Goal: Task Accomplishment & Management: Use online tool/utility

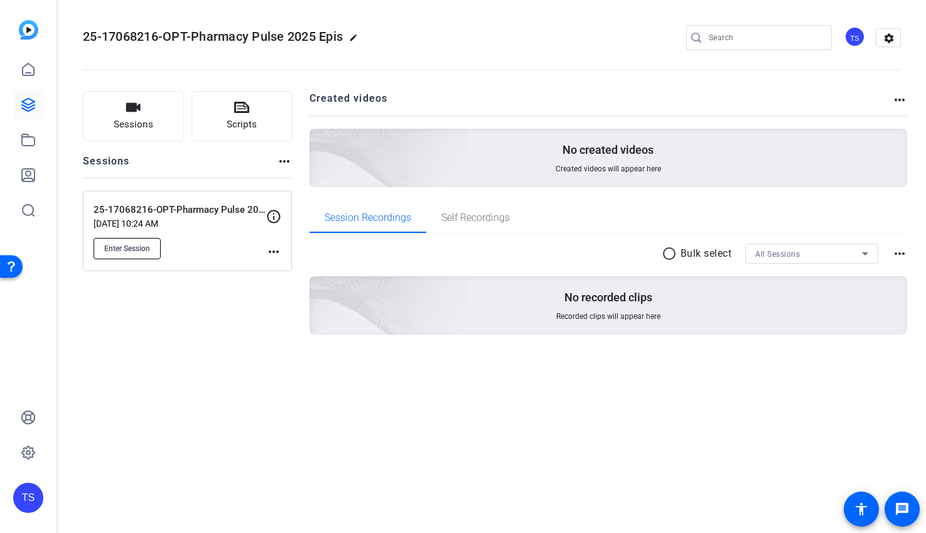
click at [124, 252] on span "Enter Session" at bounding box center [127, 249] width 46 height 10
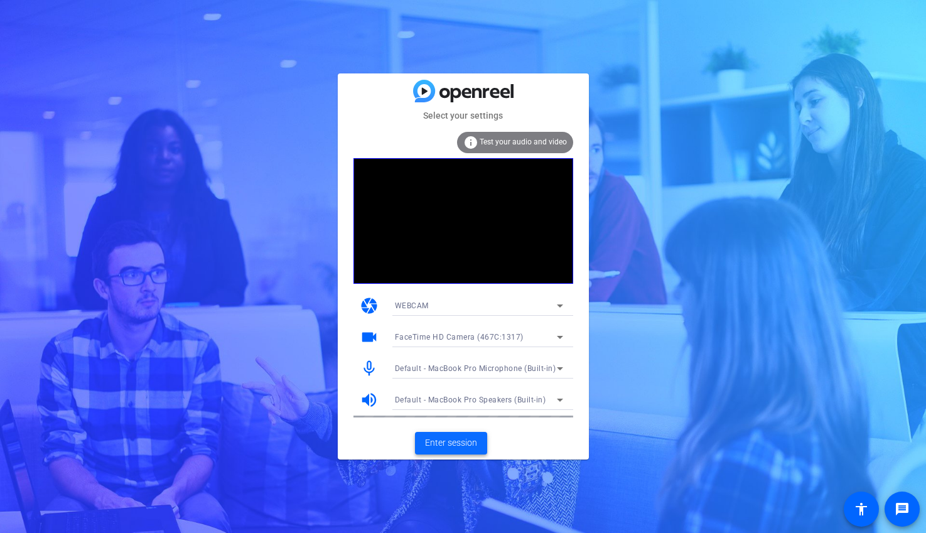
click at [447, 442] on span "Enter session" at bounding box center [451, 442] width 52 height 13
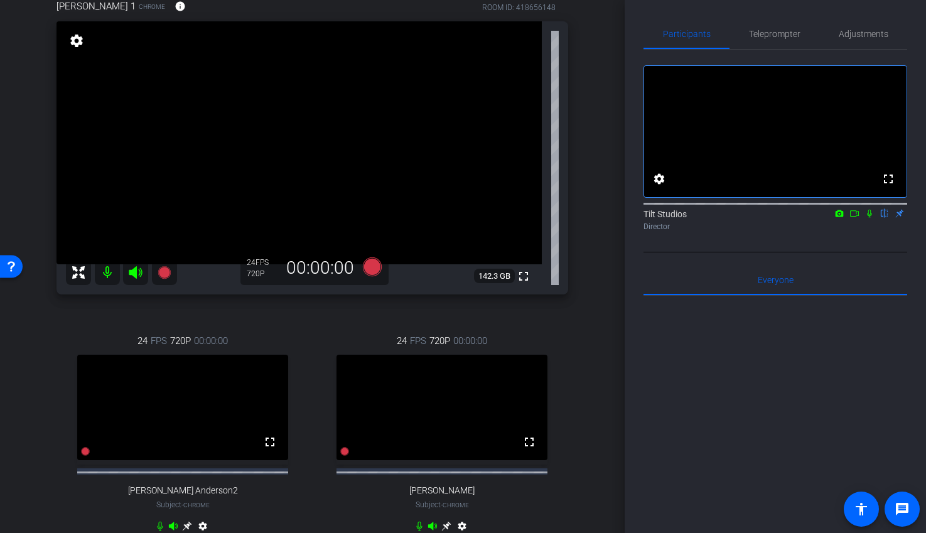
scroll to position [132, 0]
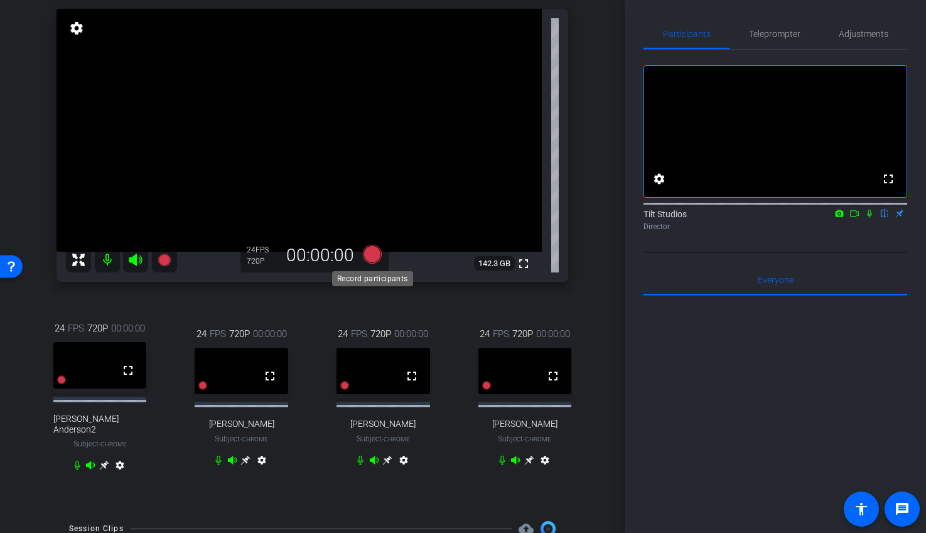
click at [372, 256] on icon at bounding box center [371, 254] width 19 height 19
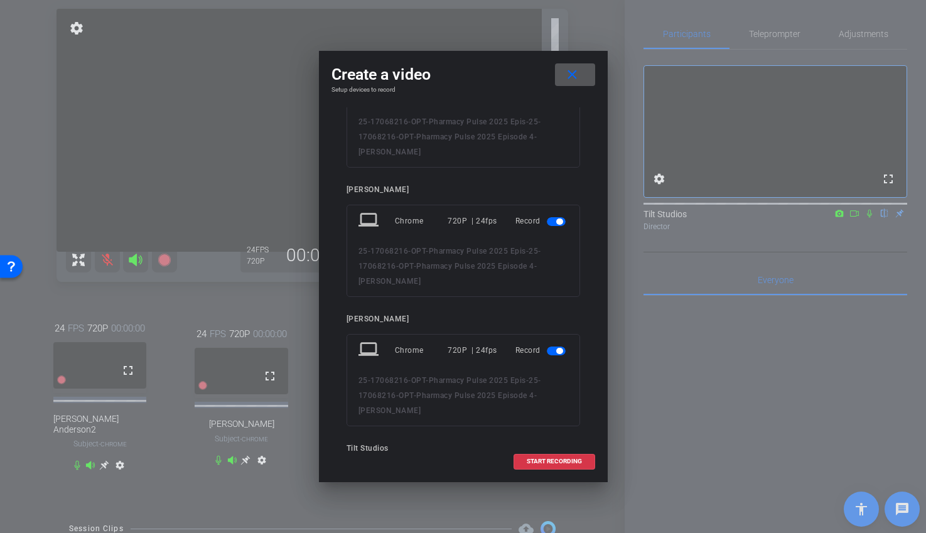
scroll to position [368, 0]
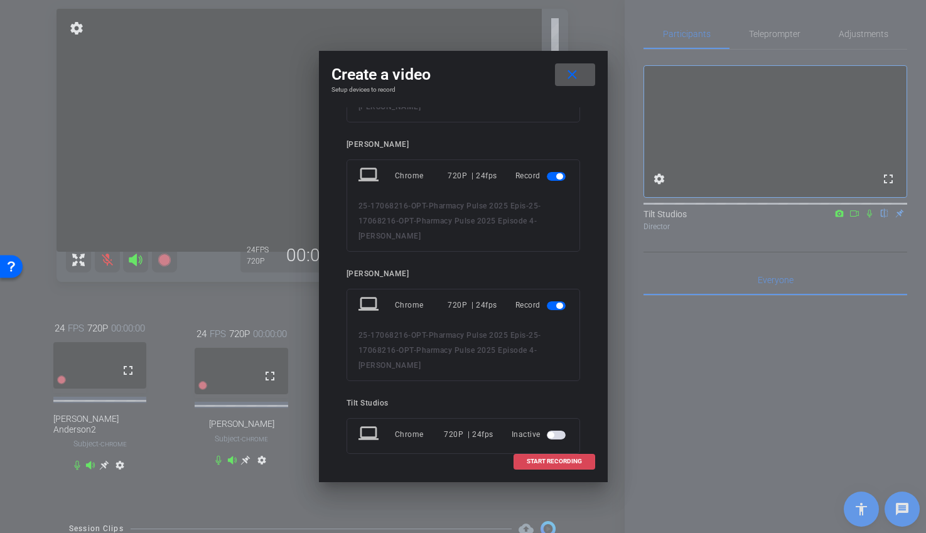
click at [550, 461] on span "START RECORDING" at bounding box center [554, 461] width 55 height 6
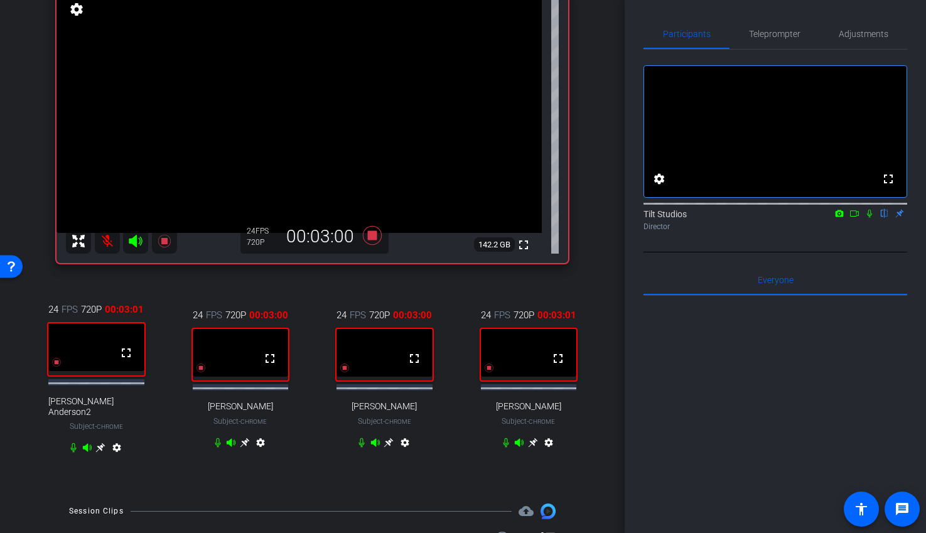
scroll to position [163, 0]
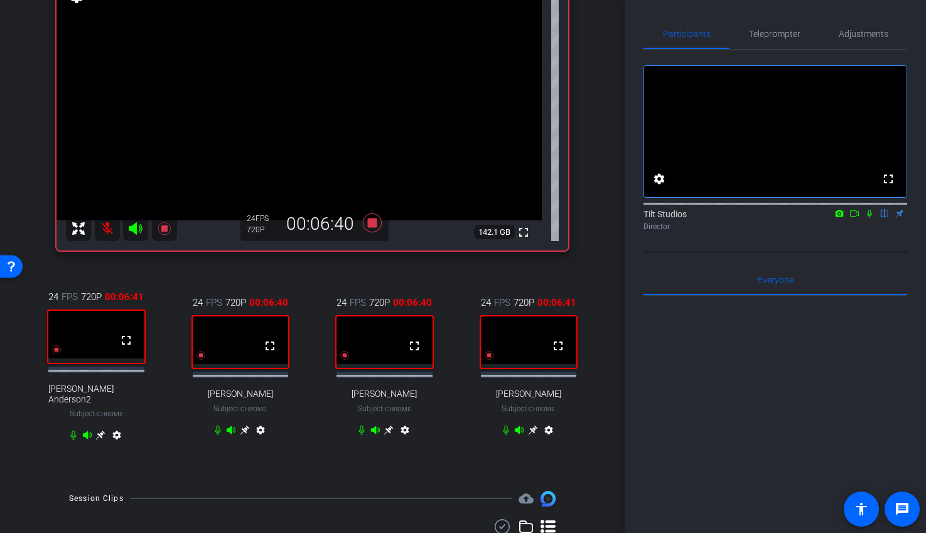
click at [107, 226] on mat-icon at bounding box center [107, 228] width 25 height 25
click at [370, 223] on icon at bounding box center [371, 222] width 19 height 19
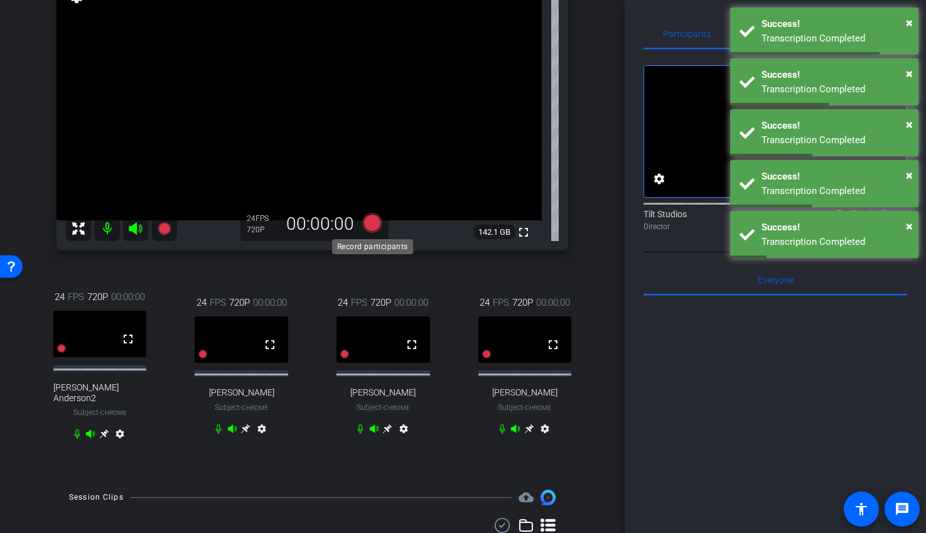
click at [372, 225] on icon at bounding box center [371, 222] width 19 height 19
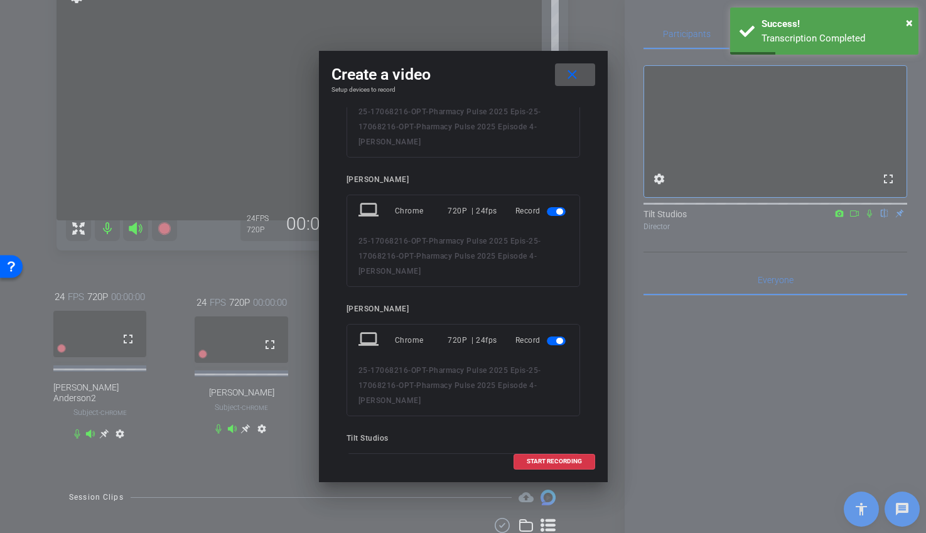
scroll to position [368, 0]
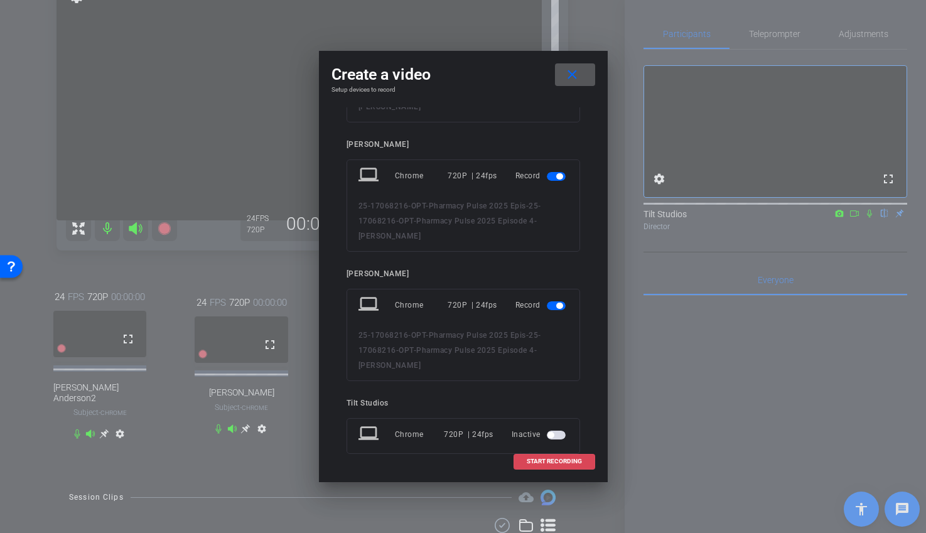
click at [543, 464] on span "START RECORDING" at bounding box center [554, 461] width 55 height 6
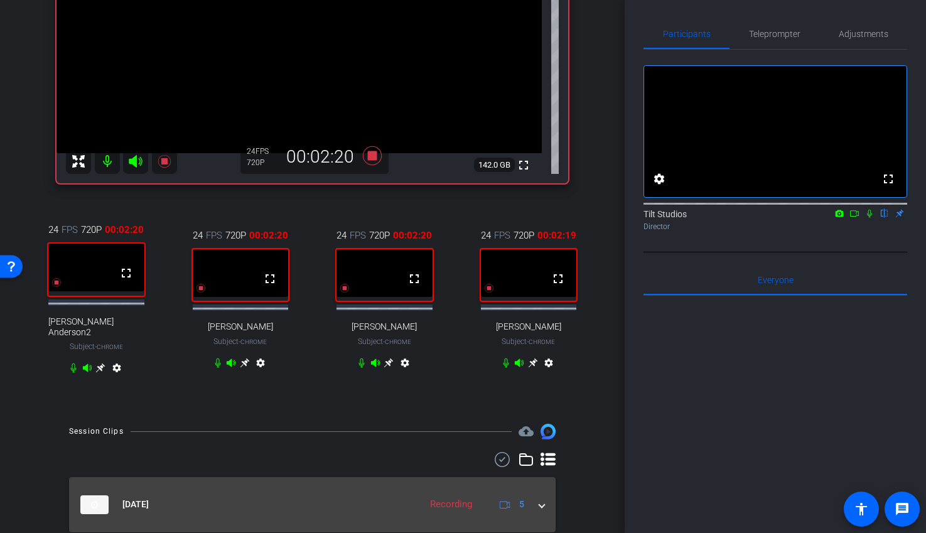
scroll to position [230, 0]
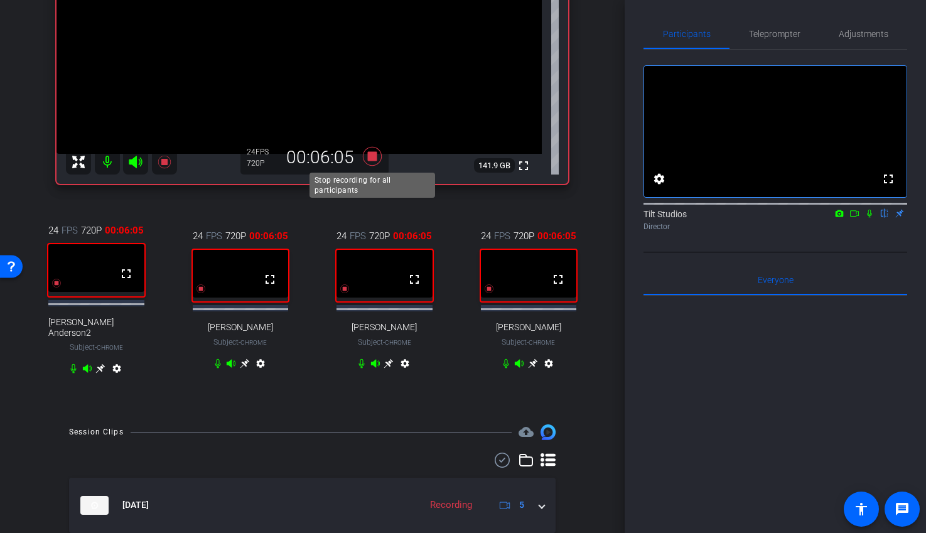
click at [372, 157] on icon at bounding box center [371, 156] width 19 height 19
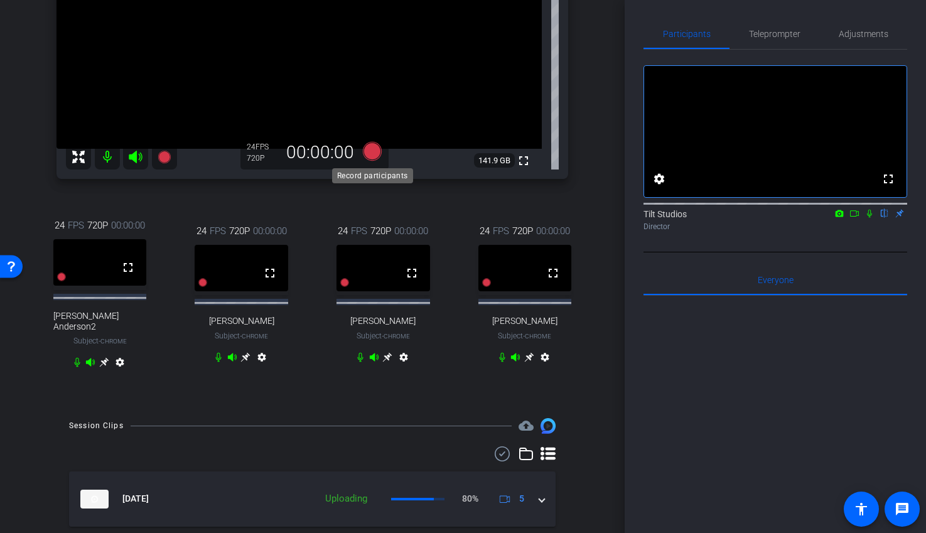
scroll to position [228, 0]
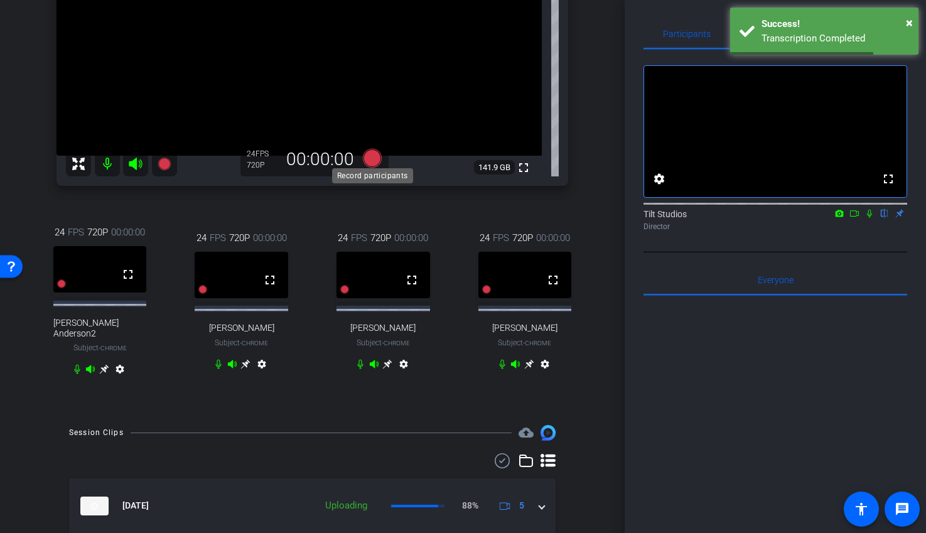
click at [372, 161] on icon at bounding box center [371, 158] width 19 height 19
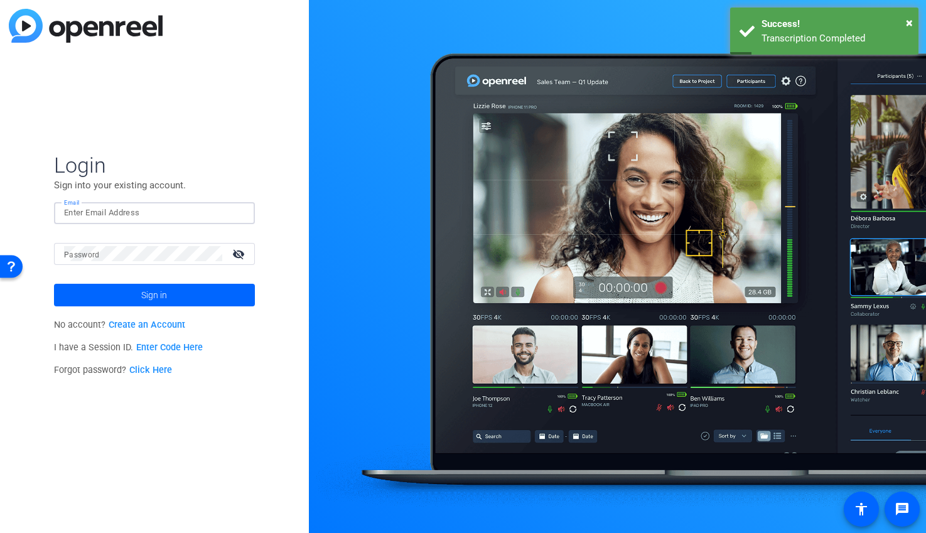
click at [101, 215] on input "Email" at bounding box center [154, 212] width 181 height 15
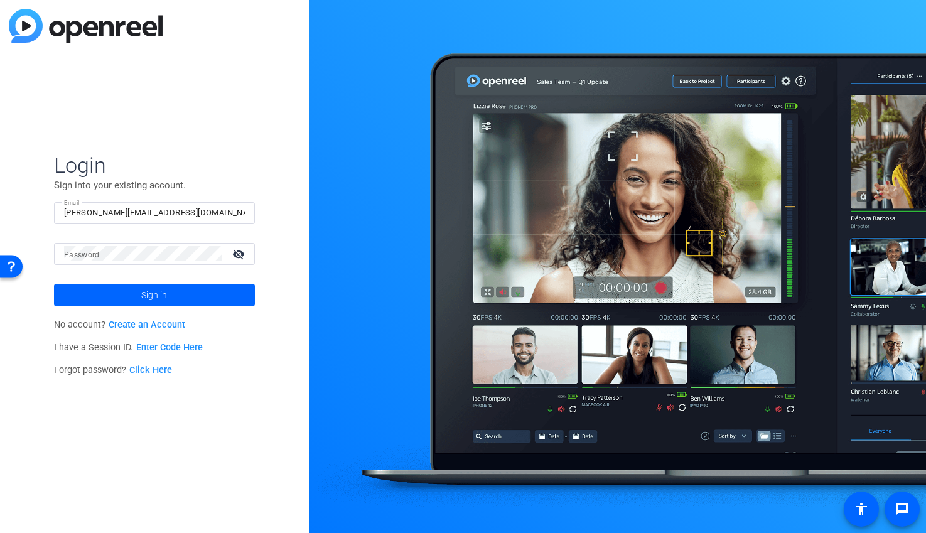
click at [136, 261] on div at bounding box center [143, 254] width 158 height 22
click at [54, 284] on button "Sign in" at bounding box center [154, 295] width 201 height 23
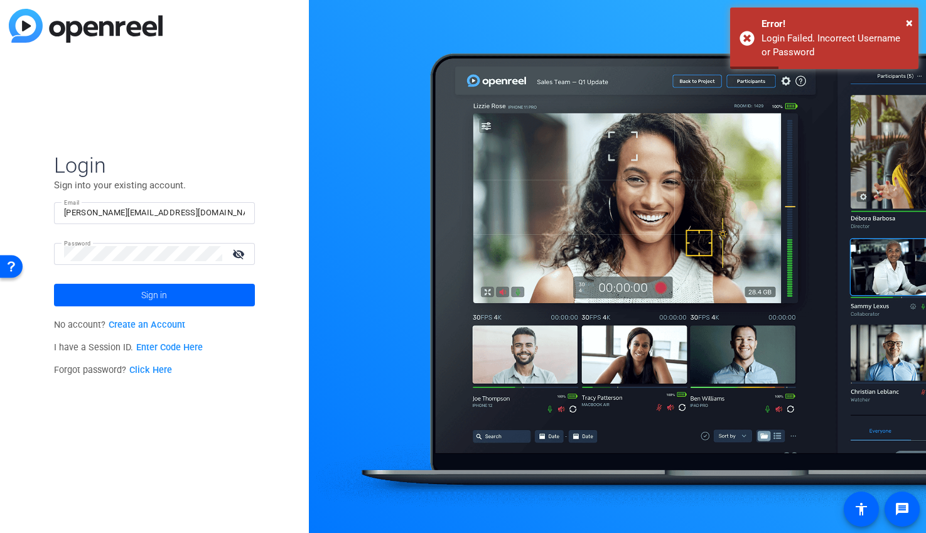
click at [213, 213] on input "rebecca_rohde-eckblad@uhg.com" at bounding box center [154, 212] width 181 height 15
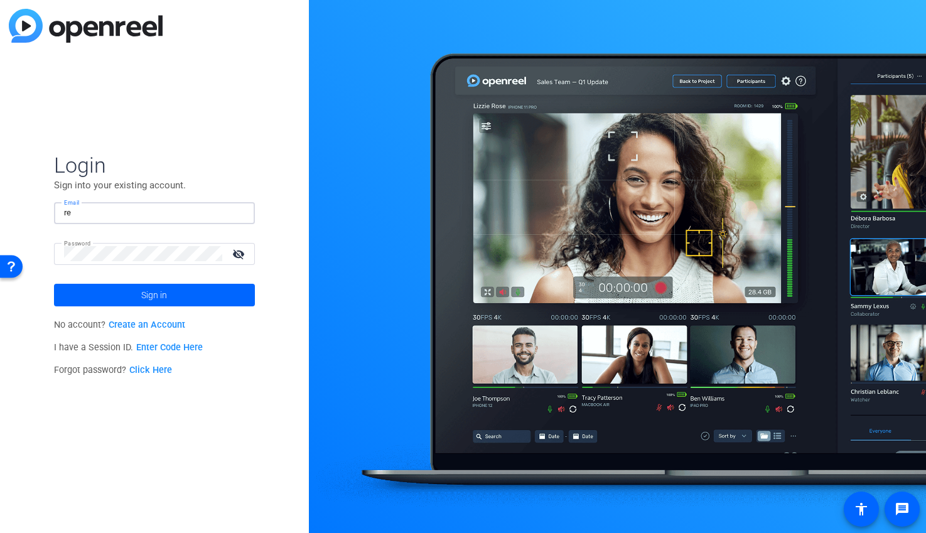
type input "r"
paste input "tiltstudios@uhg.com"
type input "tiltstudios@uhg.com"
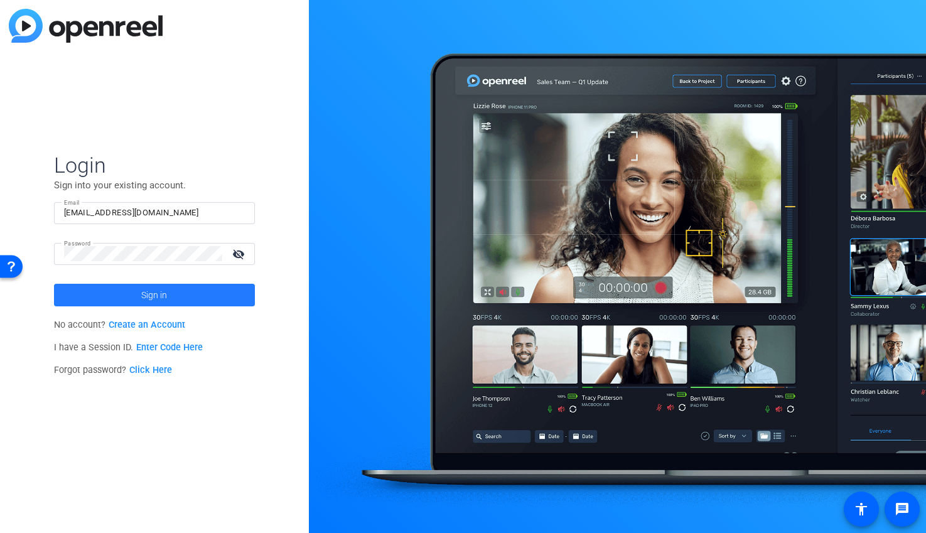
click at [135, 294] on span at bounding box center [154, 295] width 201 height 30
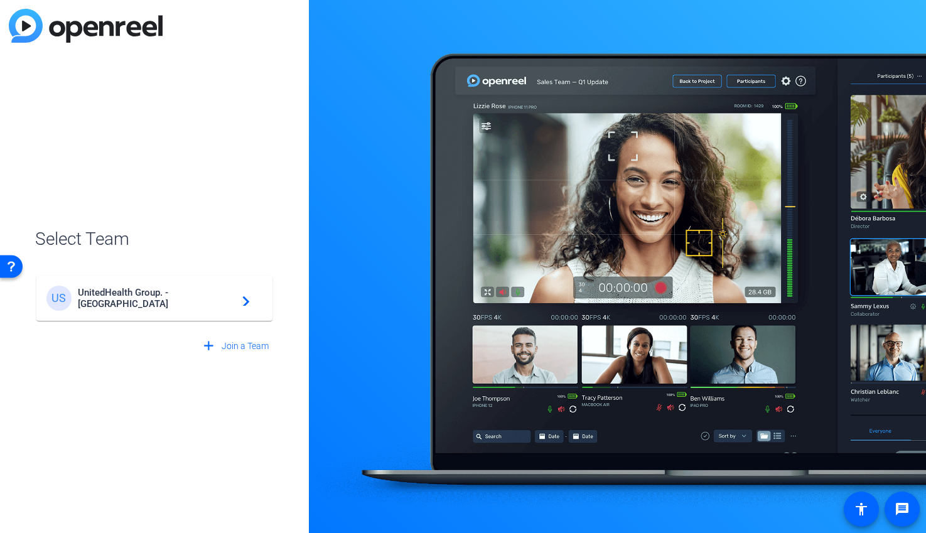
click at [160, 300] on span "UnitedHealth Group. - Tilt Studios" at bounding box center [156, 298] width 157 height 23
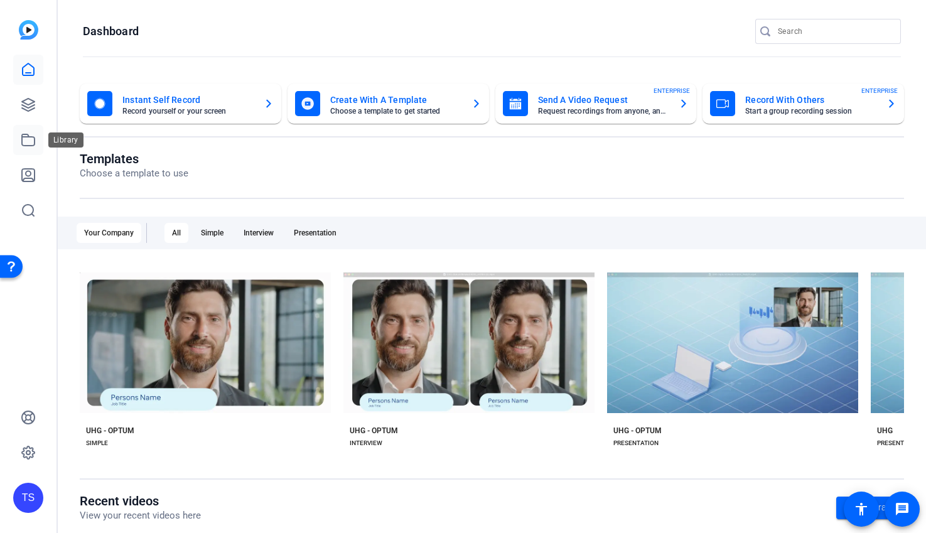
click at [29, 139] on icon at bounding box center [28, 139] width 15 height 15
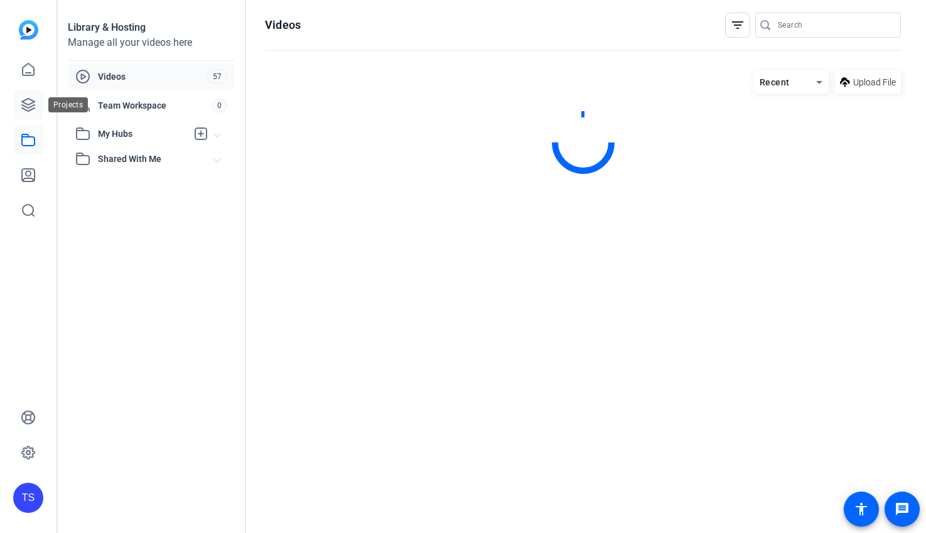
click at [33, 104] on icon at bounding box center [28, 104] width 15 height 15
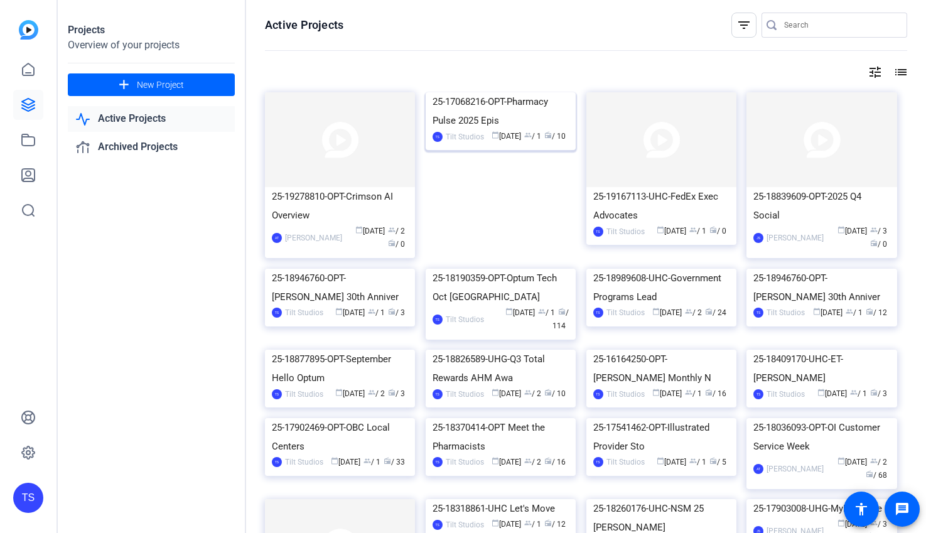
click at [472, 130] on div "25-17068216-OPT-Pharmacy Pulse 2025 Epis" at bounding box center [500, 111] width 136 height 38
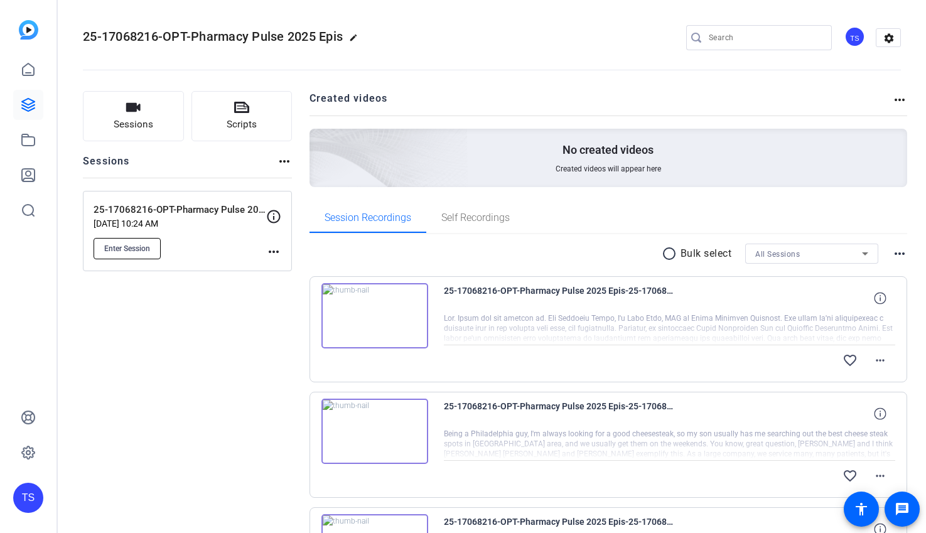
click at [122, 245] on span "Enter Session" at bounding box center [127, 249] width 46 height 10
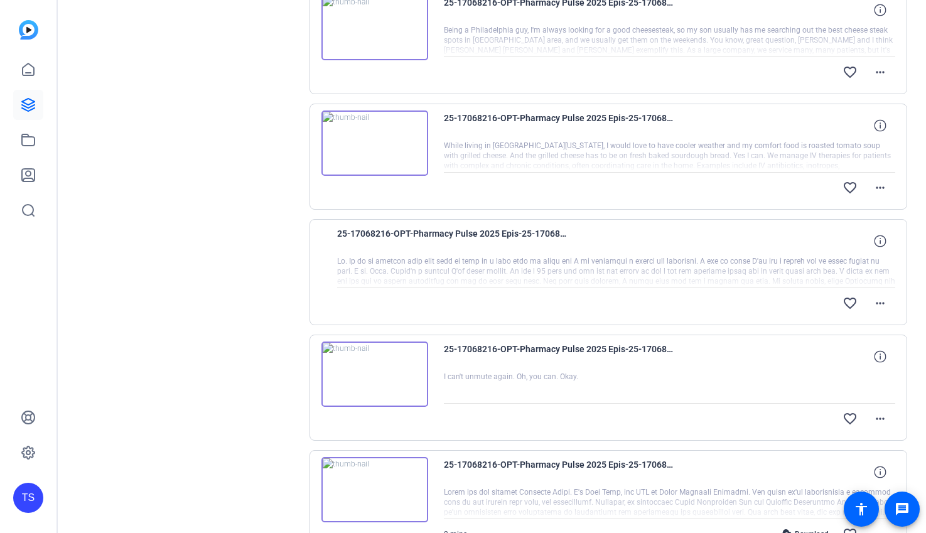
scroll to position [400, 0]
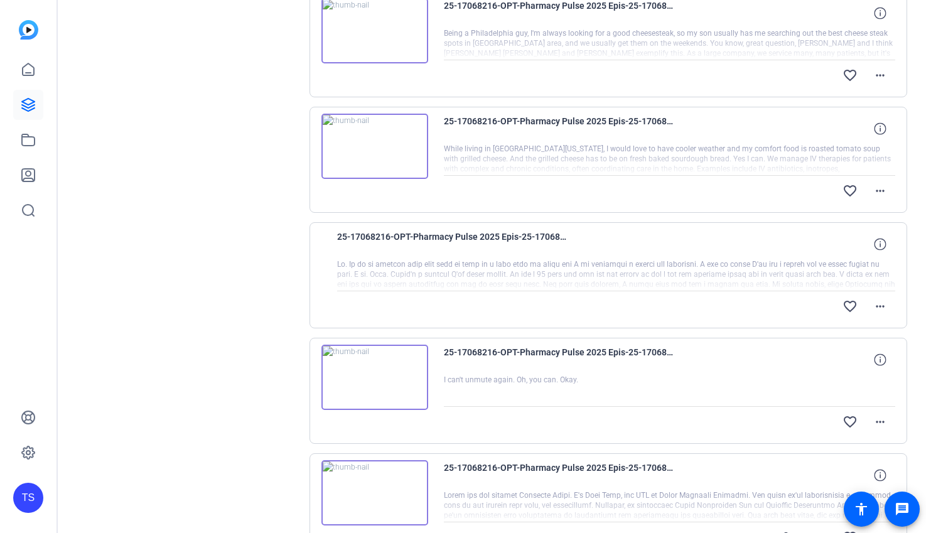
click at [451, 262] on div at bounding box center [616, 274] width 559 height 31
click at [888, 305] on span at bounding box center [880, 306] width 30 height 30
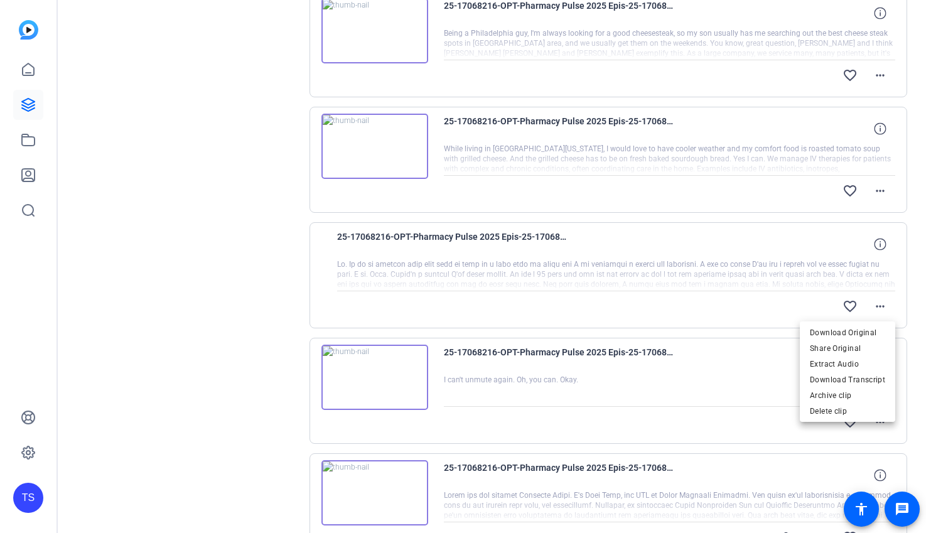
click at [753, 301] on div at bounding box center [463, 266] width 926 height 533
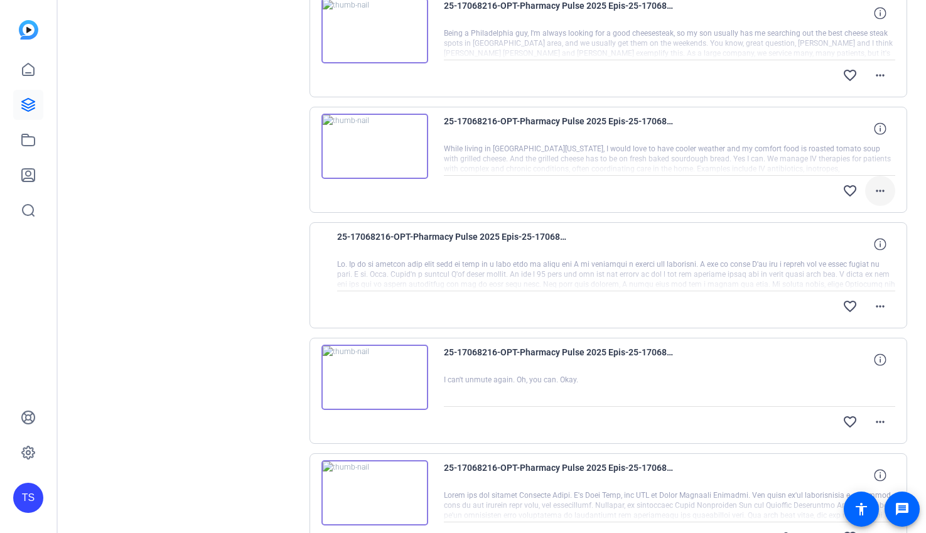
click at [880, 195] on mat-icon "more_horiz" at bounding box center [879, 190] width 15 height 15
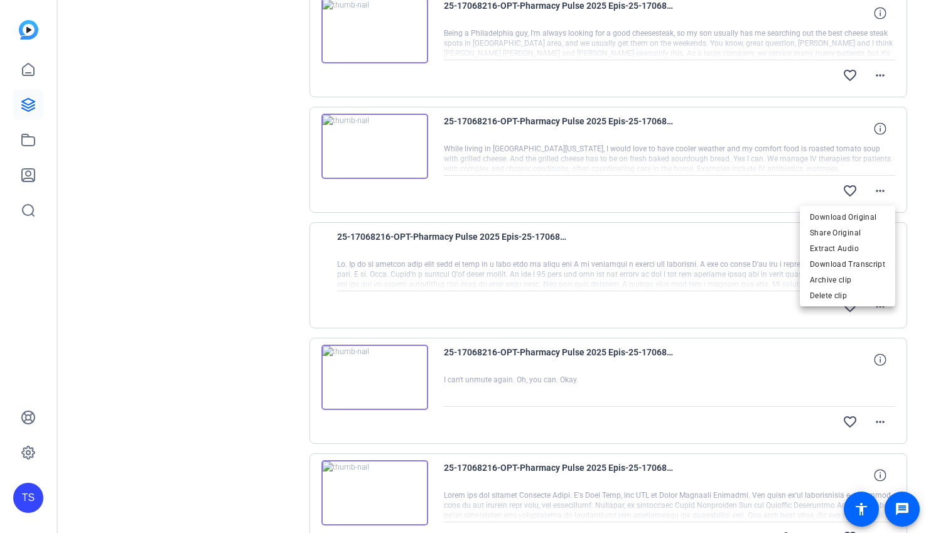
click at [764, 303] on div at bounding box center [463, 266] width 926 height 533
click at [879, 305] on mat-icon "more_horiz" at bounding box center [879, 306] width 15 height 15
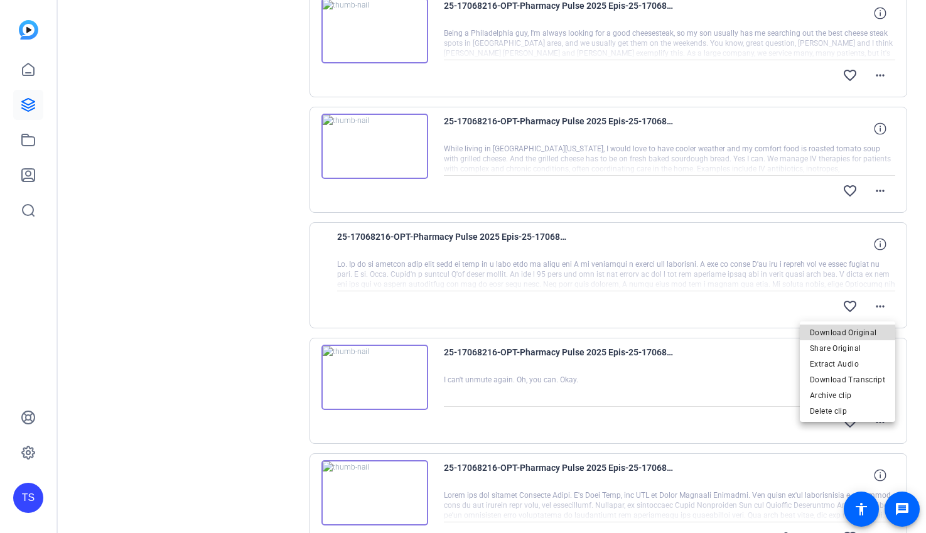
click at [854, 333] on span "Download Original" at bounding box center [847, 332] width 75 height 15
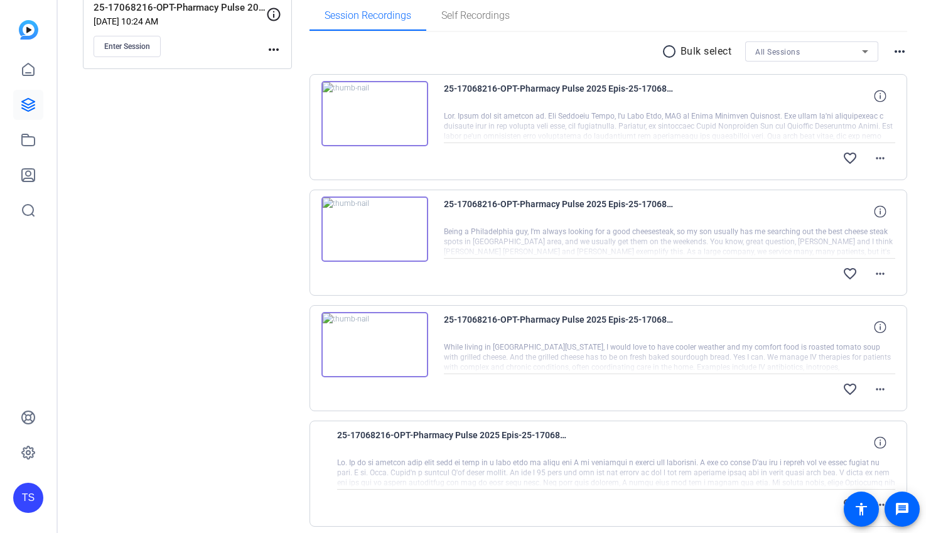
scroll to position [0, 0]
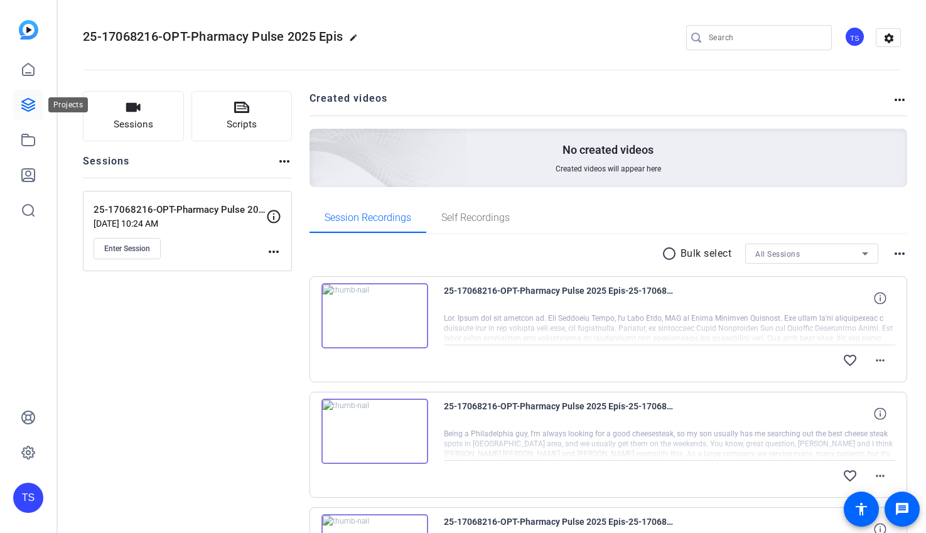
click at [24, 101] on icon at bounding box center [28, 104] width 15 height 15
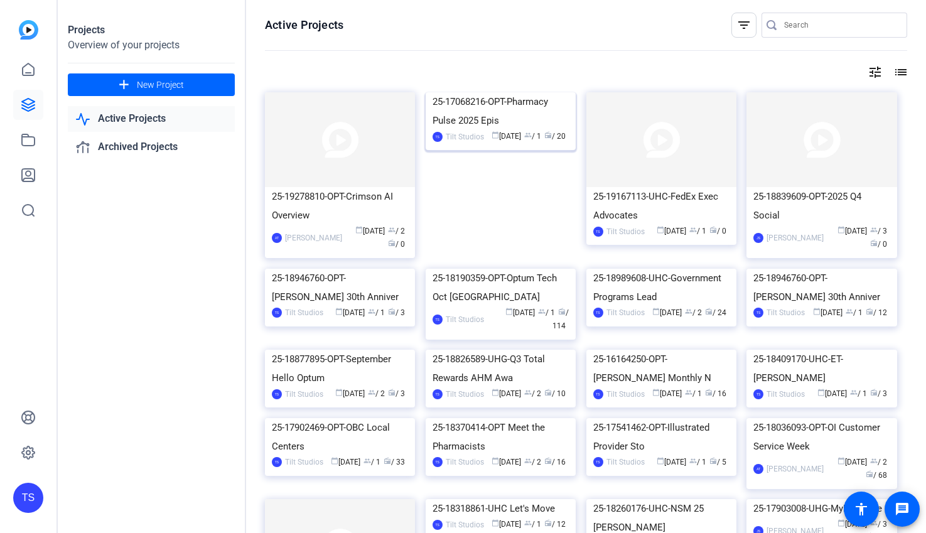
click at [539, 130] on div "25-17068216-OPT-Pharmacy Pulse 2025 Epis" at bounding box center [500, 111] width 136 height 38
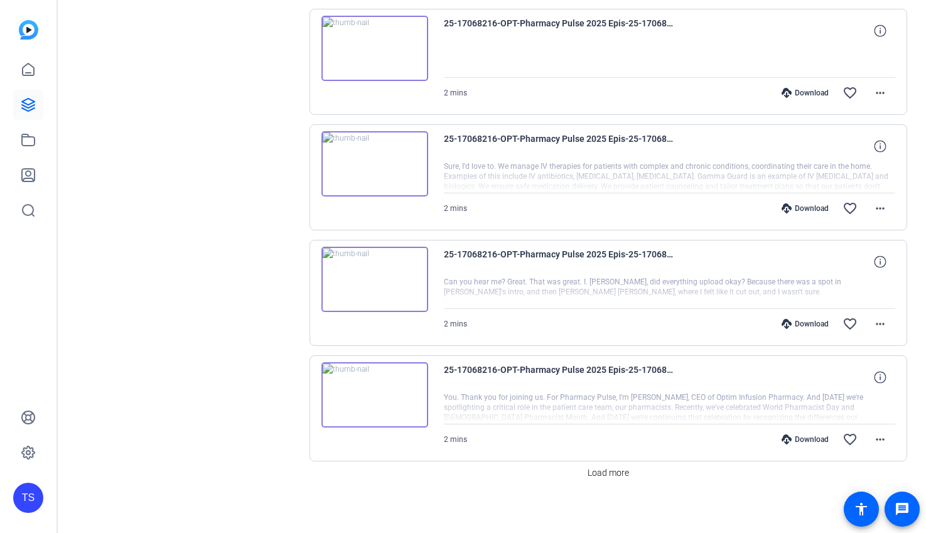
scroll to position [967, 0]
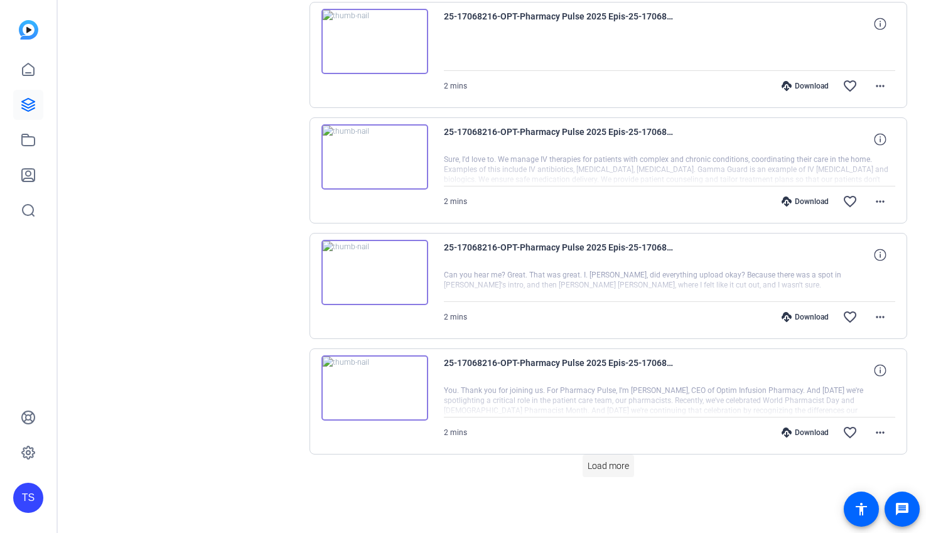
click at [613, 469] on span "Load more" at bounding box center [607, 465] width 41 height 13
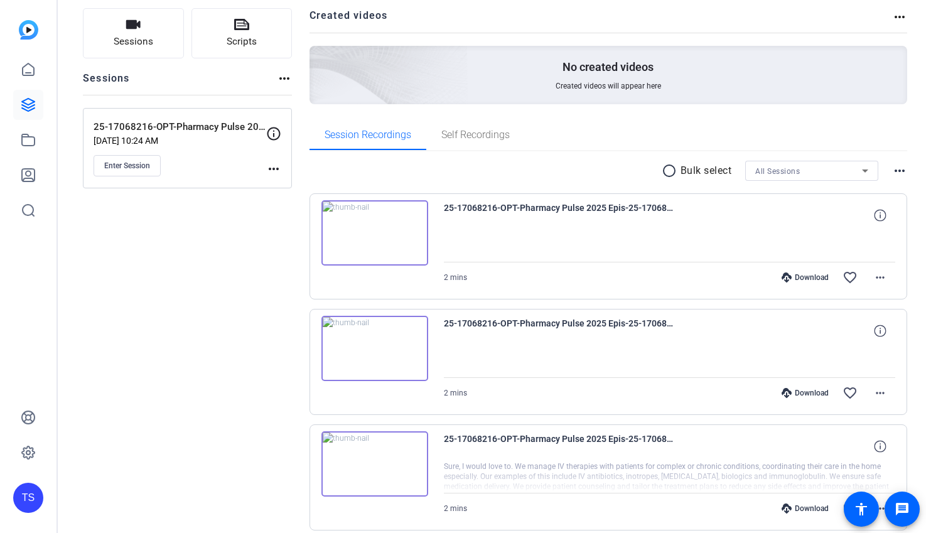
scroll to position [82, 0]
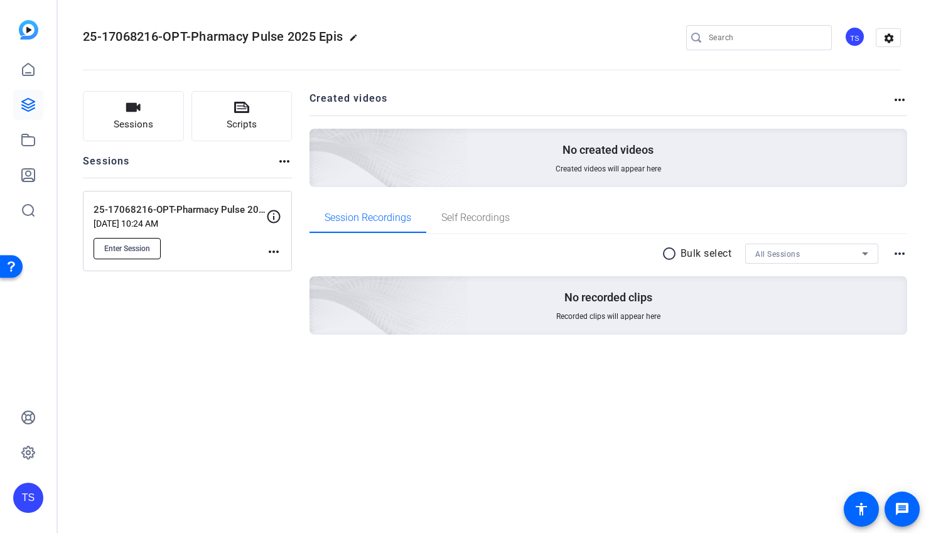
click at [152, 247] on button "Enter Session" at bounding box center [127, 248] width 67 height 21
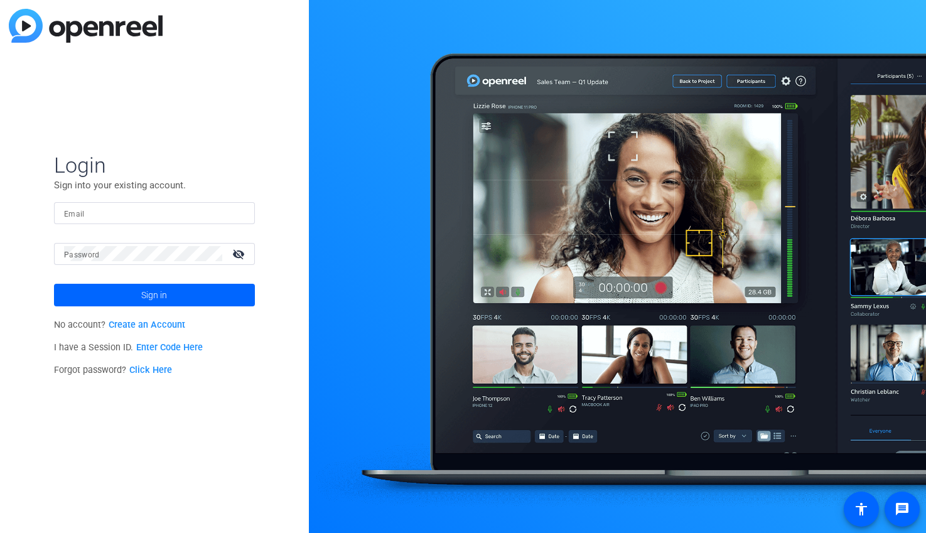
click at [156, 216] on input "Email" at bounding box center [154, 212] width 181 height 15
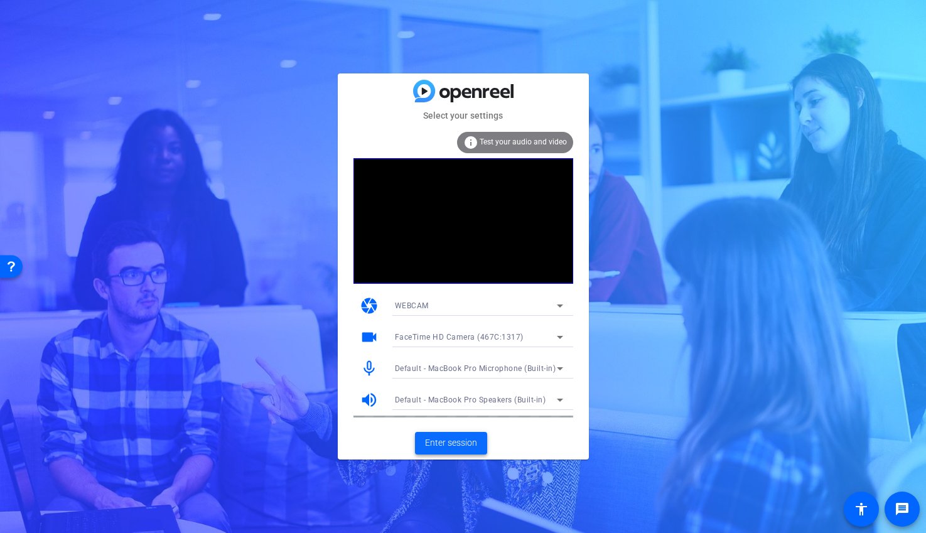
click at [453, 439] on span "Enter session" at bounding box center [451, 442] width 52 height 13
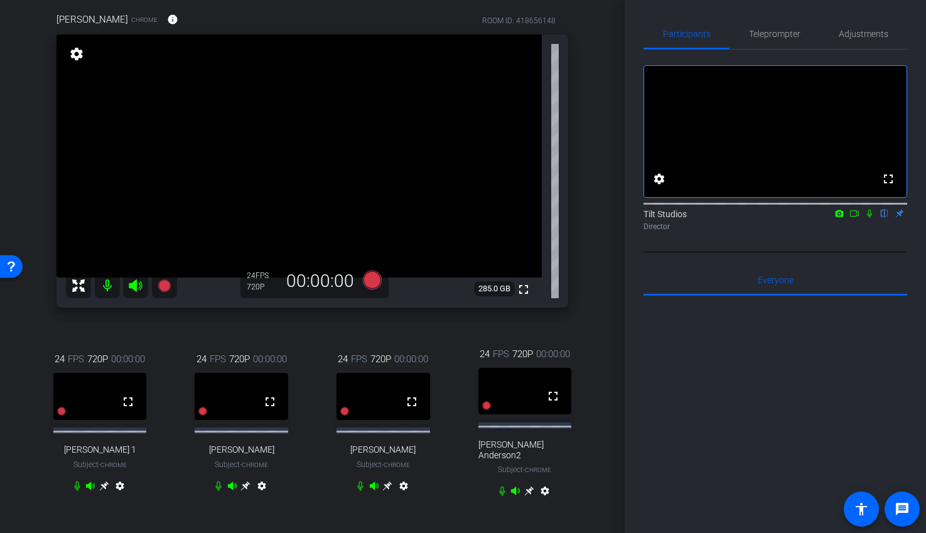
scroll to position [99, 0]
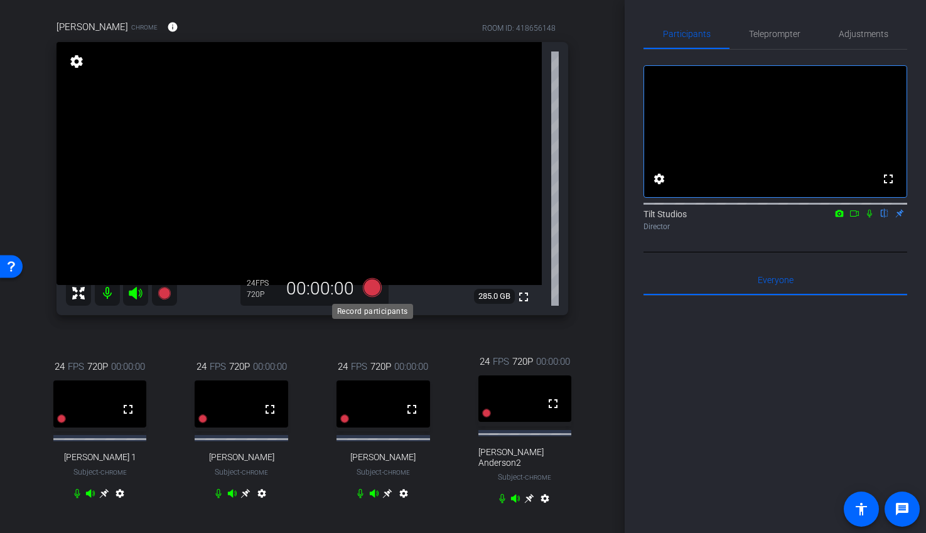
click at [372, 289] on icon at bounding box center [371, 287] width 19 height 19
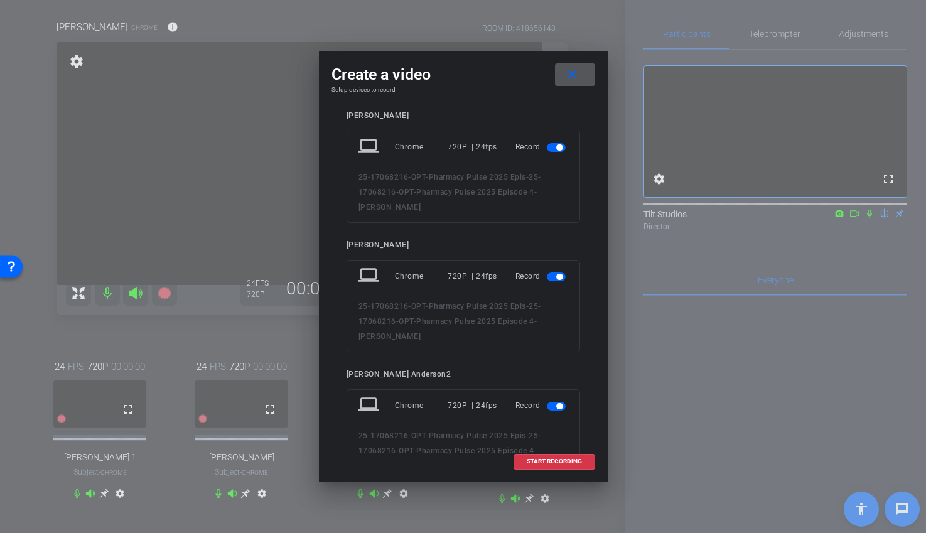
scroll to position [368, 0]
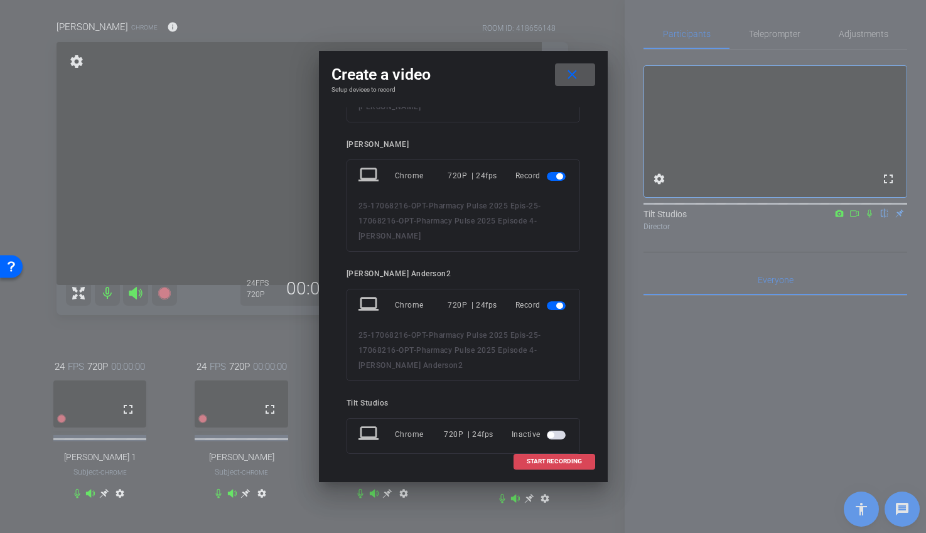
click at [543, 461] on span "START RECORDING" at bounding box center [554, 461] width 55 height 6
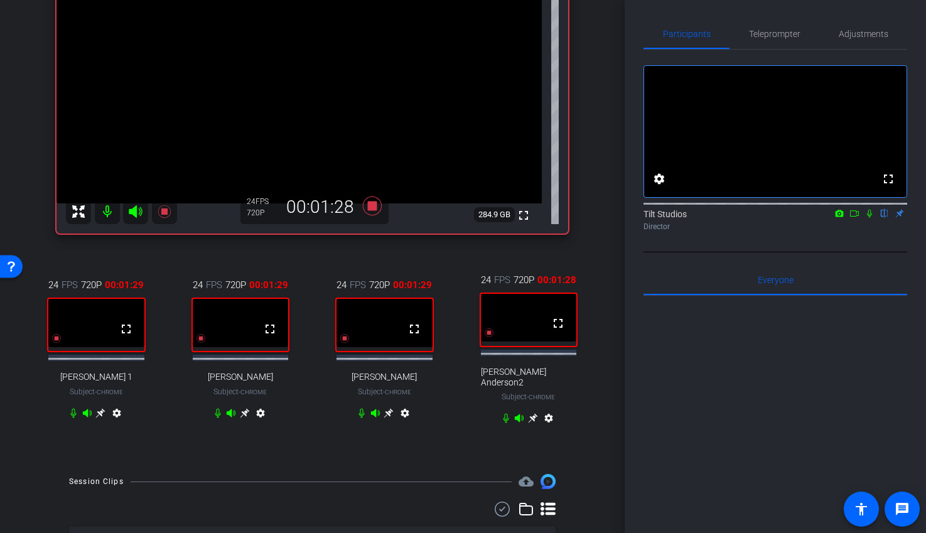
scroll to position [181, 0]
click at [370, 207] on icon at bounding box center [371, 205] width 19 height 19
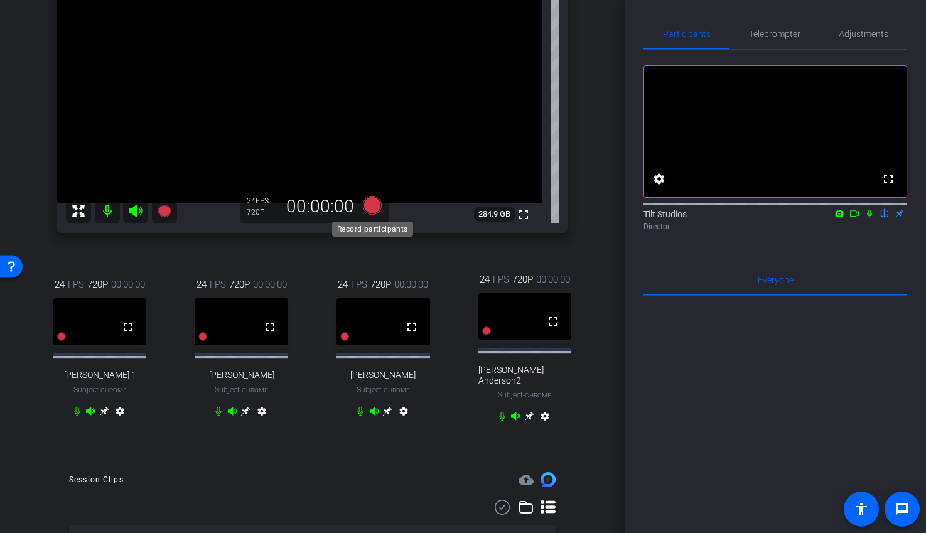
click at [373, 206] on icon at bounding box center [371, 205] width 19 height 19
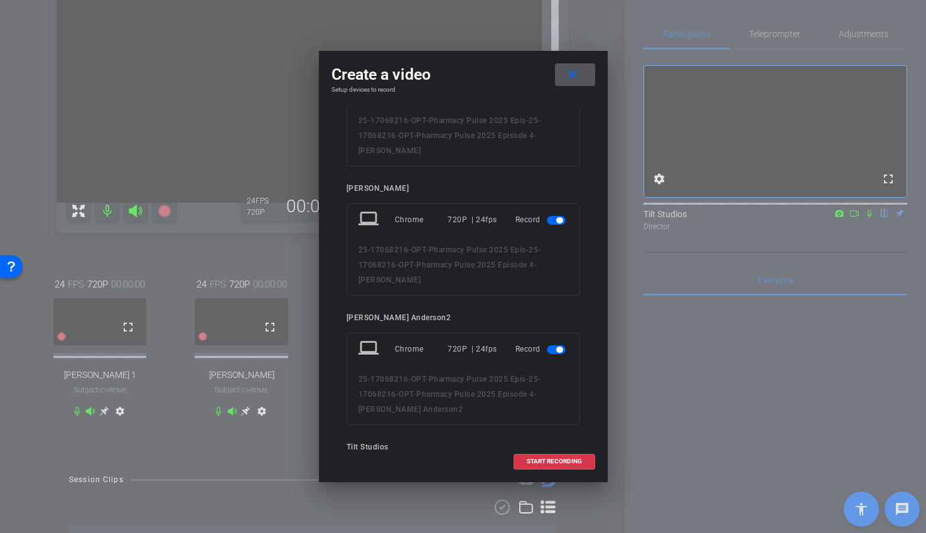
scroll to position [368, 0]
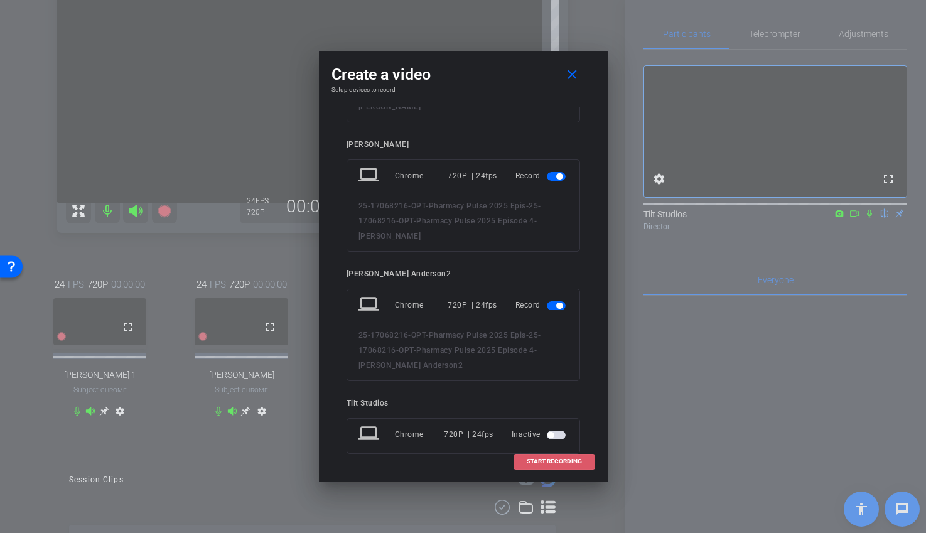
click at [541, 461] on span "START RECORDING" at bounding box center [554, 461] width 55 height 6
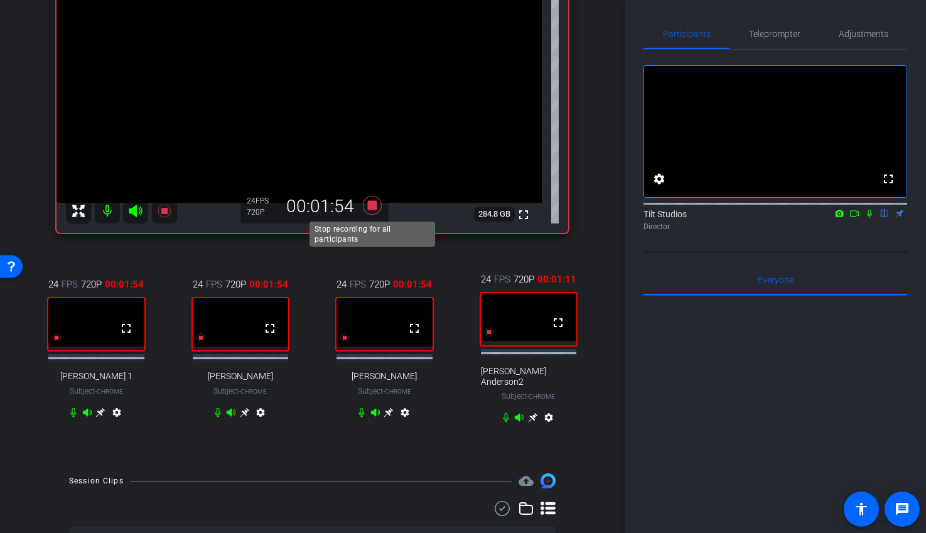
click at [370, 208] on icon at bounding box center [371, 205] width 19 height 19
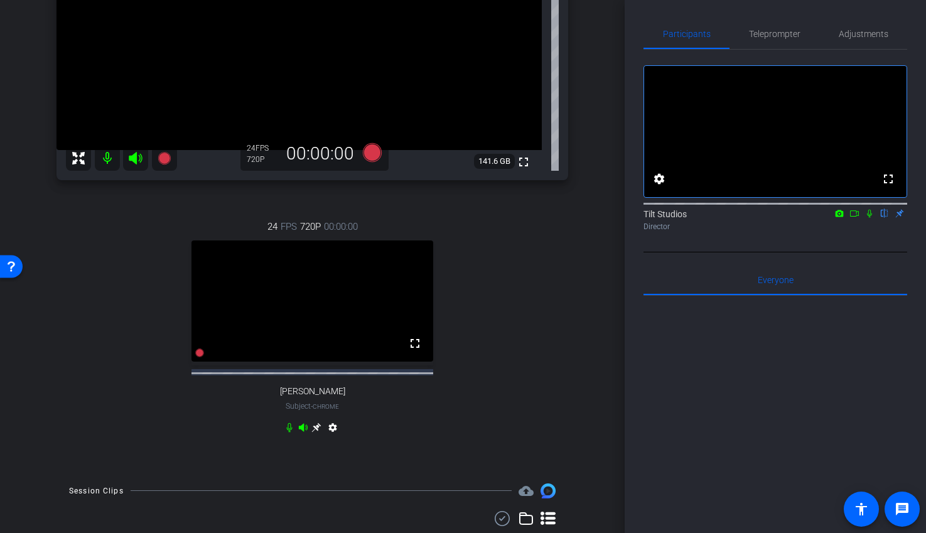
scroll to position [252, 0]
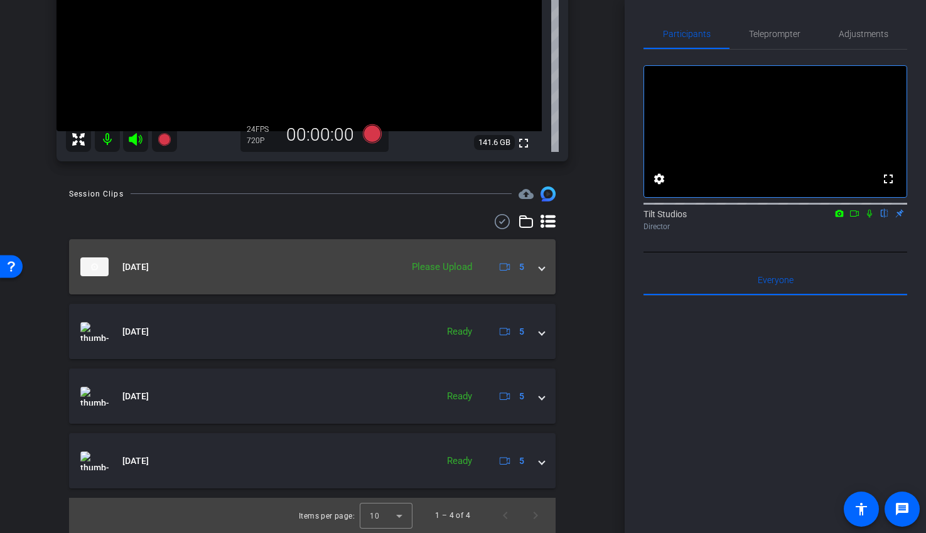
click at [543, 270] on span at bounding box center [541, 266] width 5 height 13
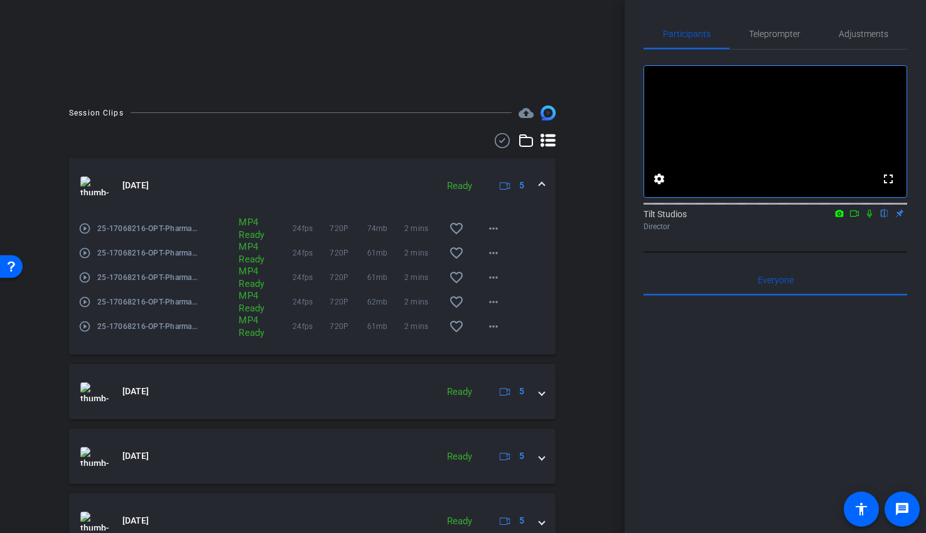
scroll to position [331, 0]
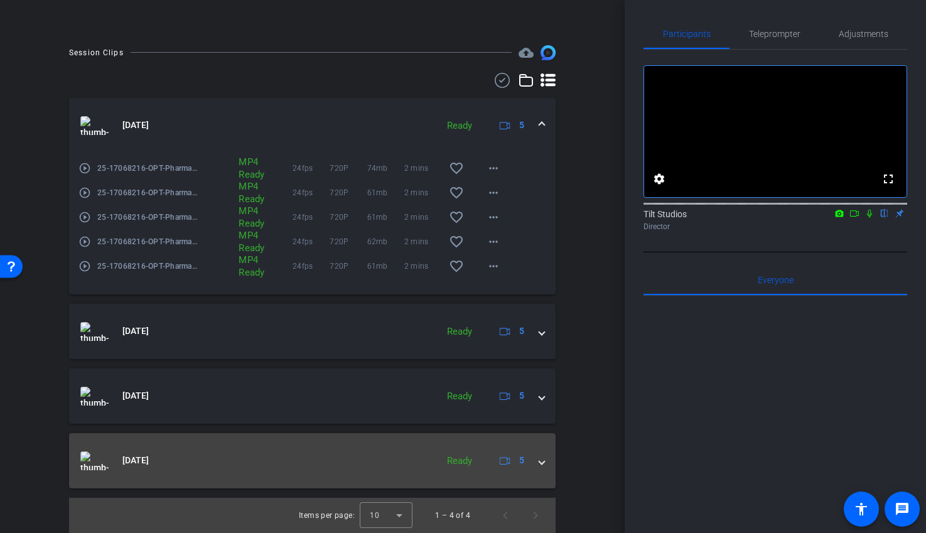
click at [546, 463] on mat-expansion-panel-header "[DATE] Ready 5" at bounding box center [312, 460] width 486 height 55
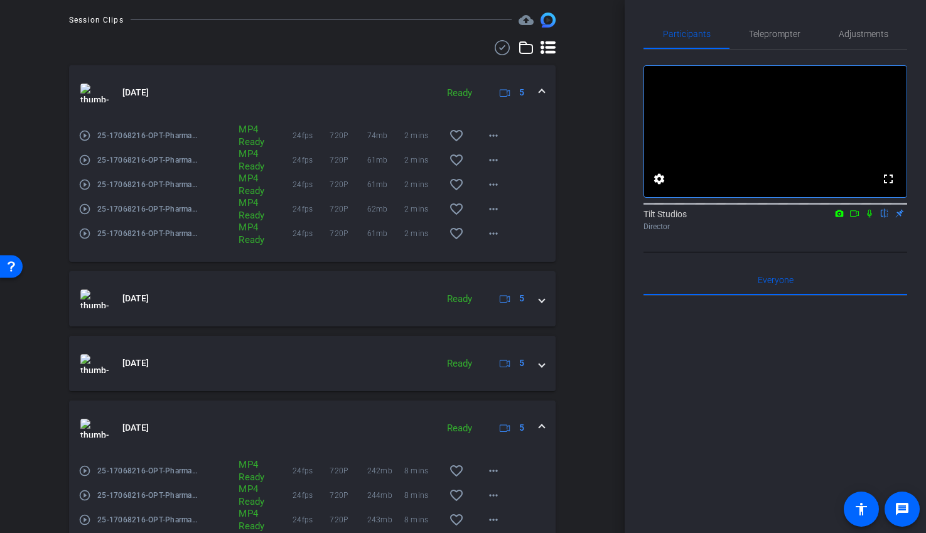
scroll to position [385, 0]
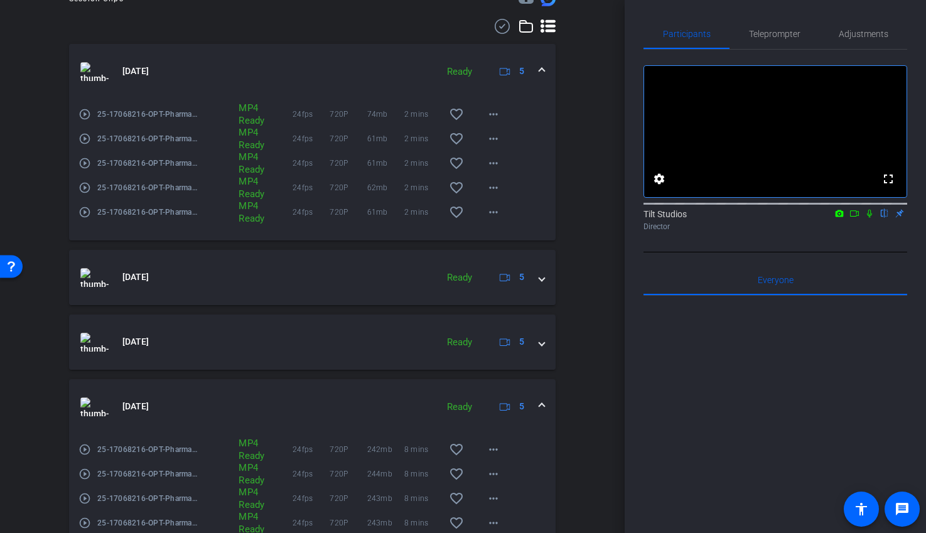
click at [543, 405] on span at bounding box center [541, 406] width 5 height 13
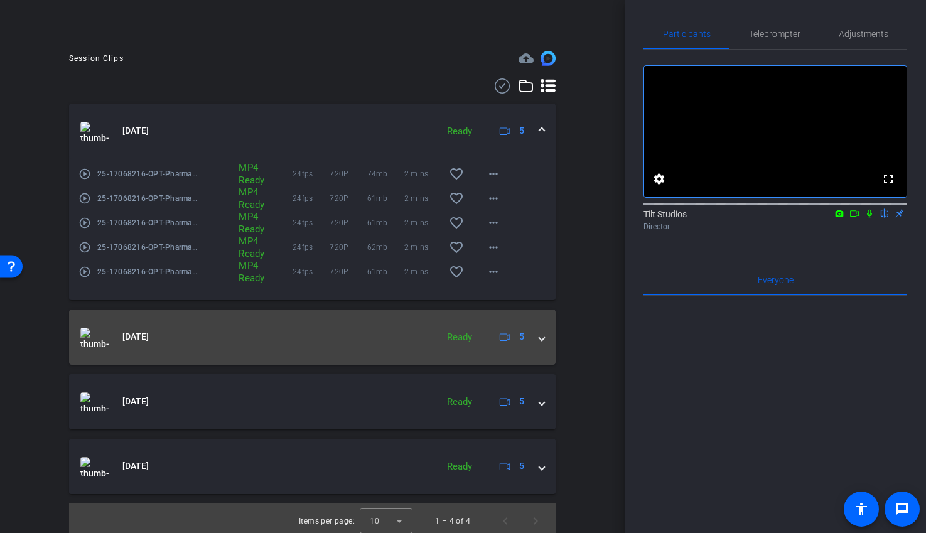
scroll to position [331, 0]
